Goal: Information Seeking & Learning: Find specific fact

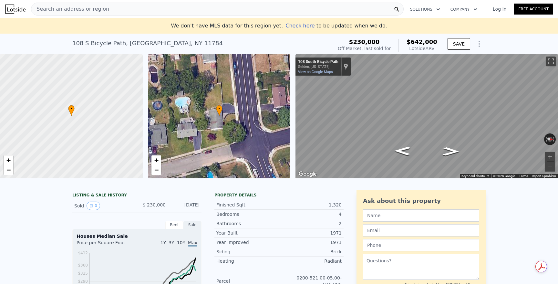
click at [203, 11] on div "Search an address or region" at bounding box center [217, 9] width 372 height 13
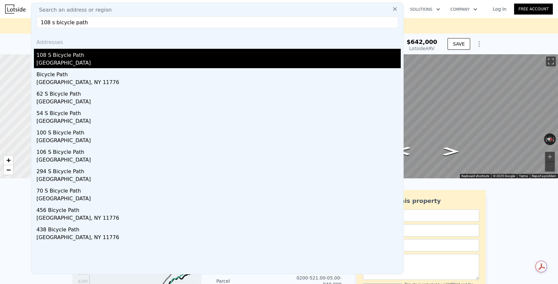
type input "108 s bicycle path"
click at [113, 60] on div "[GEOGRAPHIC_DATA]" at bounding box center [218, 63] width 364 height 9
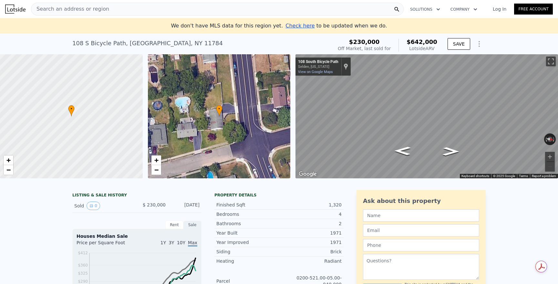
click at [477, 45] on icon "Show Options" at bounding box center [479, 44] width 8 height 8
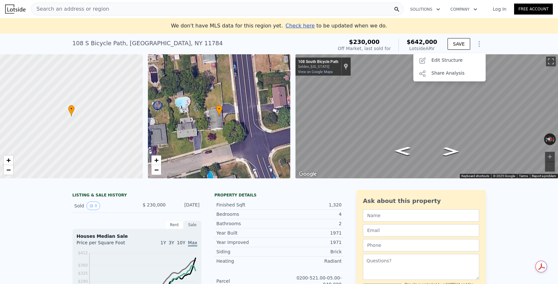
click at [477, 45] on icon "Show Options" at bounding box center [479, 44] width 8 height 8
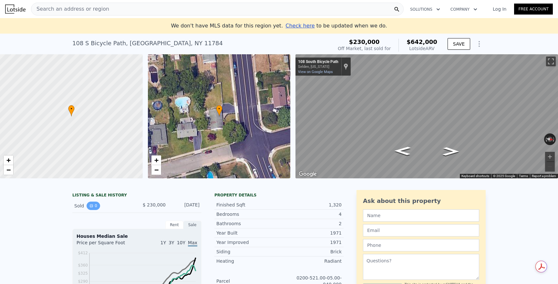
click at [94, 203] on button "0" at bounding box center [93, 205] width 14 height 8
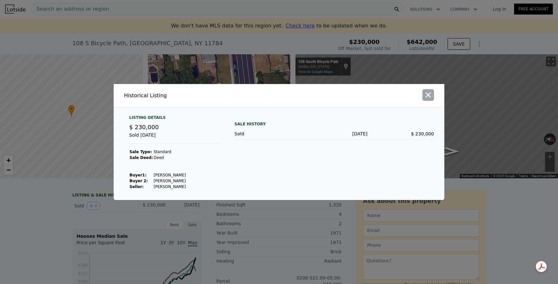
click at [426, 94] on icon "button" at bounding box center [427, 94] width 5 height 5
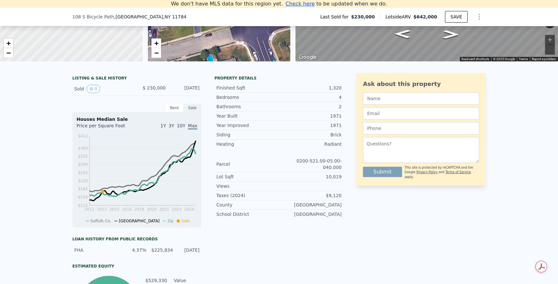
scroll to position [68, 0]
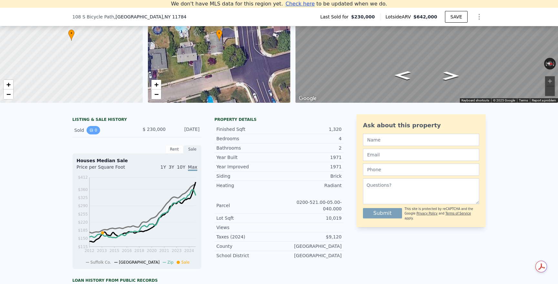
click at [94, 129] on button "0" at bounding box center [93, 130] width 14 height 8
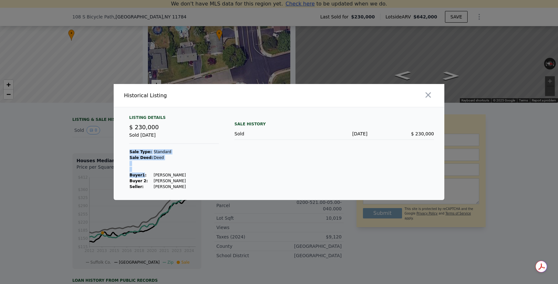
drag, startPoint x: 191, startPoint y: 181, endPoint x: 142, endPoint y: 172, distance: 49.8
click at [142, 172] on div "Listing Details $ 230,000 Sold [DATE] Sale Type: Standard Sale Deed: Deed Buyer…" at bounding box center [174, 152] width 100 height 75
click at [162, 177] on td "[PERSON_NAME]" at bounding box center [169, 175] width 33 height 6
drag, startPoint x: 150, startPoint y: 186, endPoint x: 200, endPoint y: 185, distance: 50.0
click at [201, 185] on div "Listing Details $ 230,000 Sold [DATE] Sale Type: Standard Sale Deed: Deed Buyer…" at bounding box center [174, 152] width 100 height 75
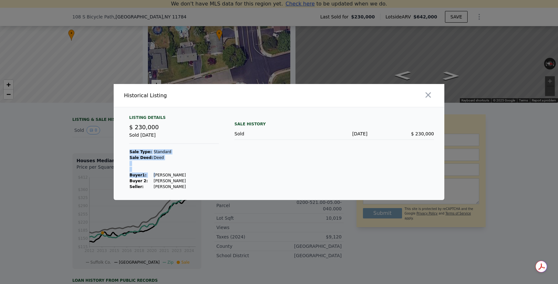
drag, startPoint x: 181, startPoint y: 174, endPoint x: 154, endPoint y: 173, distance: 27.4
click at [154, 173] on div "Listing Details $ 230,000 Sold [DATE] Sale Type: Standard Sale Deed: Deed Buyer…" at bounding box center [174, 152] width 100 height 75
click at [154, 173] on td "[PERSON_NAME]" at bounding box center [169, 175] width 33 height 6
